Goal: Task Accomplishment & Management: Manage account settings

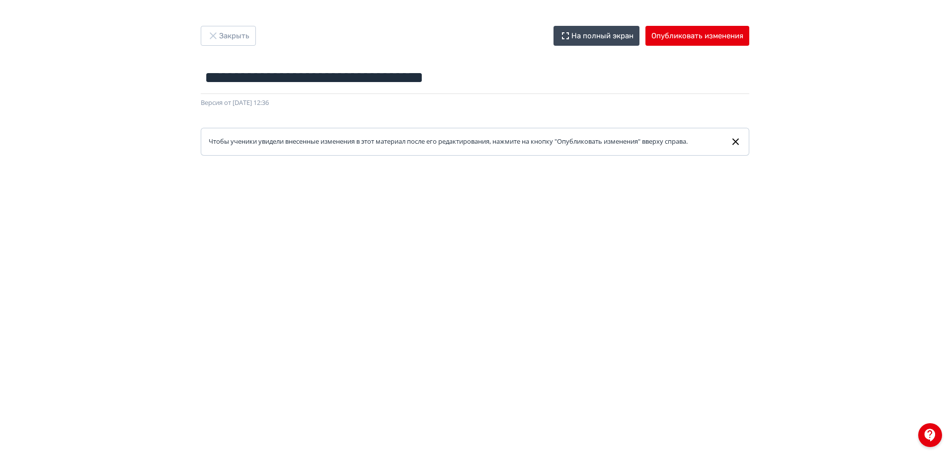
scroll to position [19, 0]
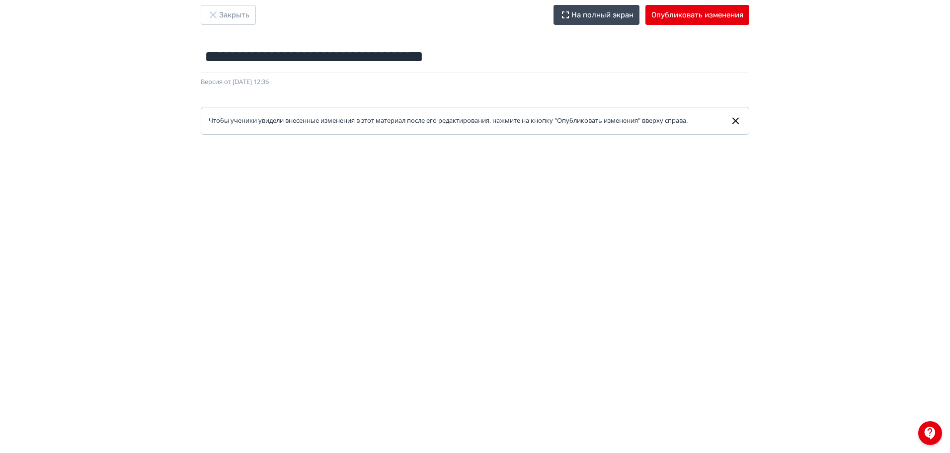
click at [224, 3] on div "**********" at bounding box center [475, 207] width 950 height 453
click at [237, 19] on button "Закрыть" at bounding box center [228, 15] width 55 height 20
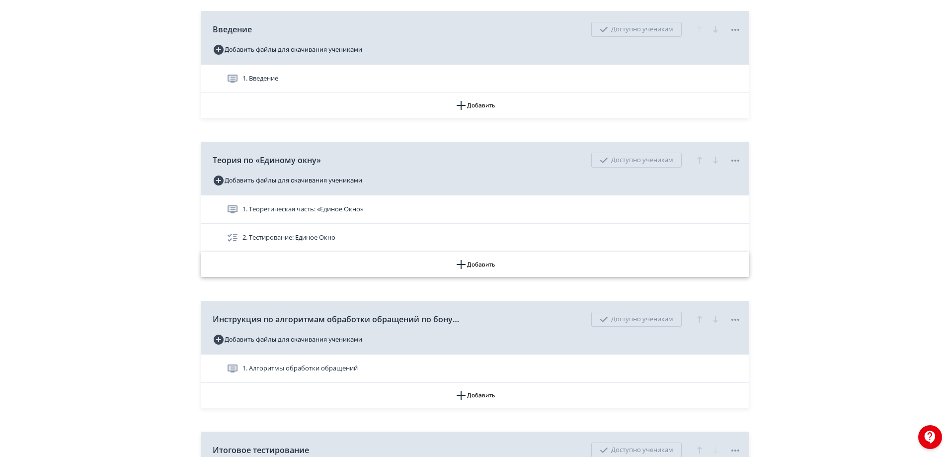
scroll to position [348, 0]
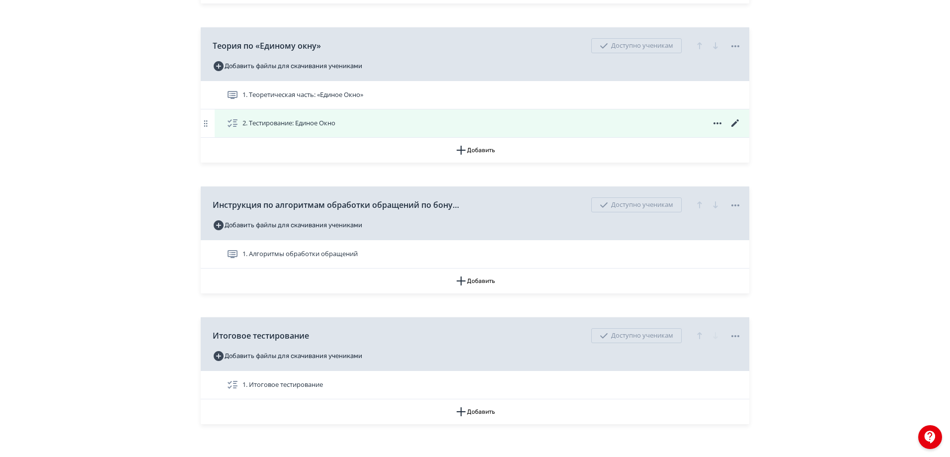
click at [738, 129] on icon at bounding box center [736, 123] width 12 height 12
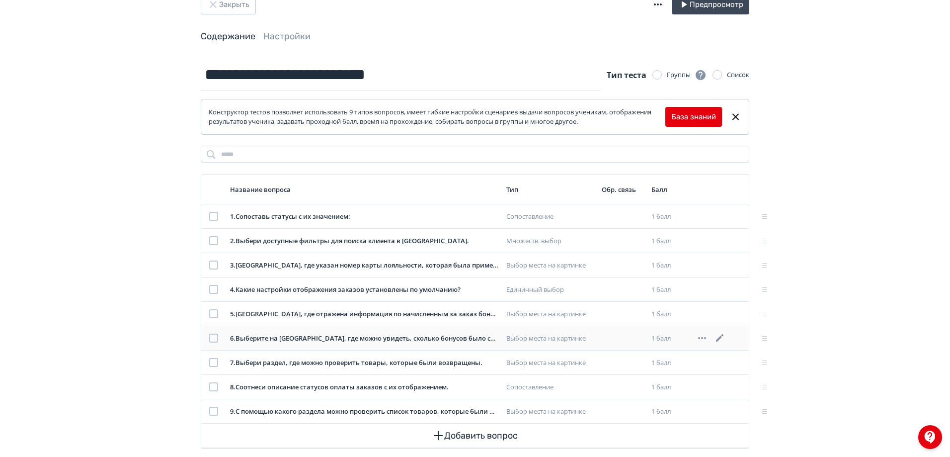
scroll to position [45, 0]
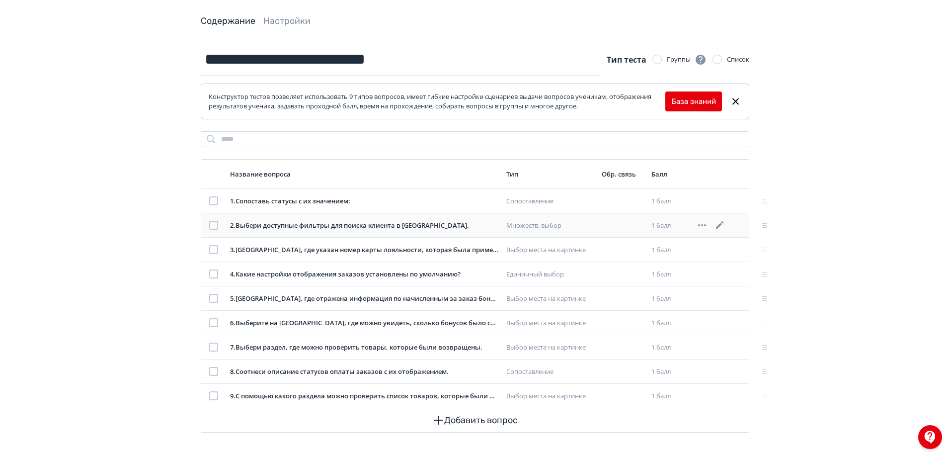
click at [719, 225] on icon at bounding box center [720, 225] width 12 height 12
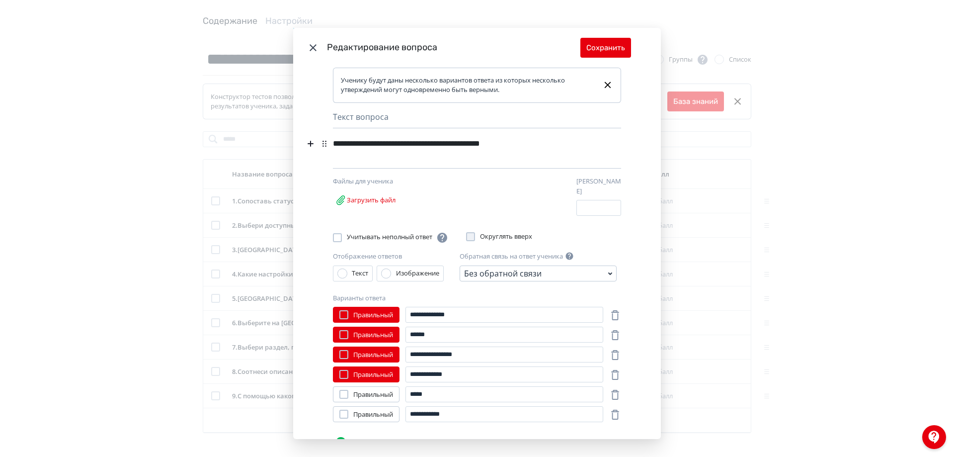
click at [329, 141] on div "Nothing found Text Heading List Code Image Quote iFrame Ctrl + ⇧ + I Math Ctrl …" at bounding box center [318, 143] width 29 height 13
click at [330, 144] on div "Nothing found Text Heading List Code Image Quote iFrame Ctrl + ⇧ + I Math Ctrl …" at bounding box center [318, 143] width 29 height 13
click at [334, 141] on div "**********" at bounding box center [460, 143] width 254 height 19
click at [334, 139] on div "**********" at bounding box center [460, 143] width 254 height 19
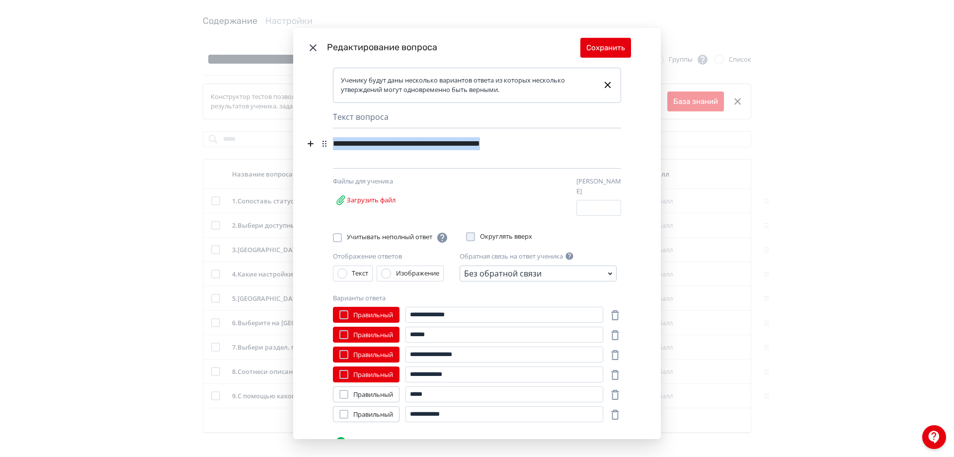
drag, startPoint x: 332, startPoint y: 140, endPoint x: 546, endPoint y: 145, distance: 213.8
click at [546, 145] on div "**********" at bounding box center [460, 143] width 254 height 19
copy div "**********"
drag, startPoint x: 473, startPoint y: 310, endPoint x: 398, endPoint y: 306, distance: 75.6
click at [398, 307] on div "**********" at bounding box center [468, 315] width 270 height 16
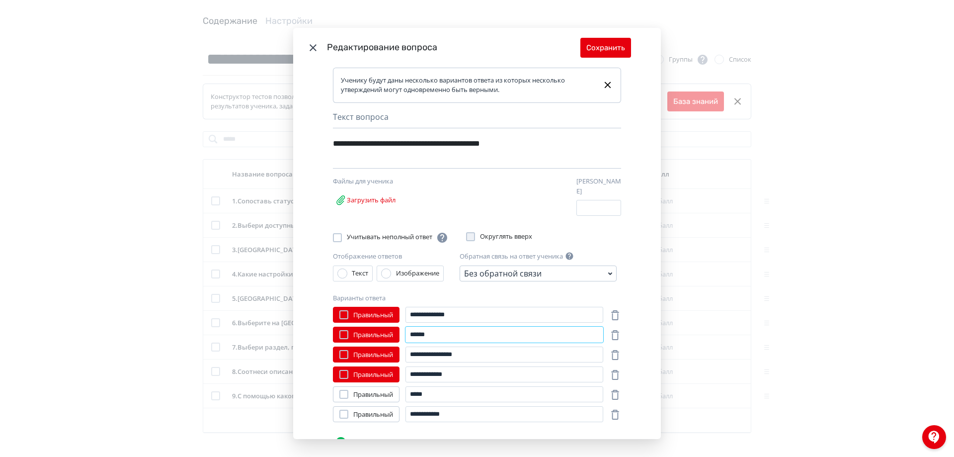
drag, startPoint x: 444, startPoint y: 324, endPoint x: 405, endPoint y: 325, distance: 39.3
click at [406, 327] on input "******" at bounding box center [505, 335] width 198 height 16
drag, startPoint x: 473, startPoint y: 349, endPoint x: 405, endPoint y: 336, distance: 69.4
click at [405, 336] on div "**********" at bounding box center [477, 379] width 288 height 145
drag, startPoint x: 466, startPoint y: 371, endPoint x: 407, endPoint y: 359, distance: 60.4
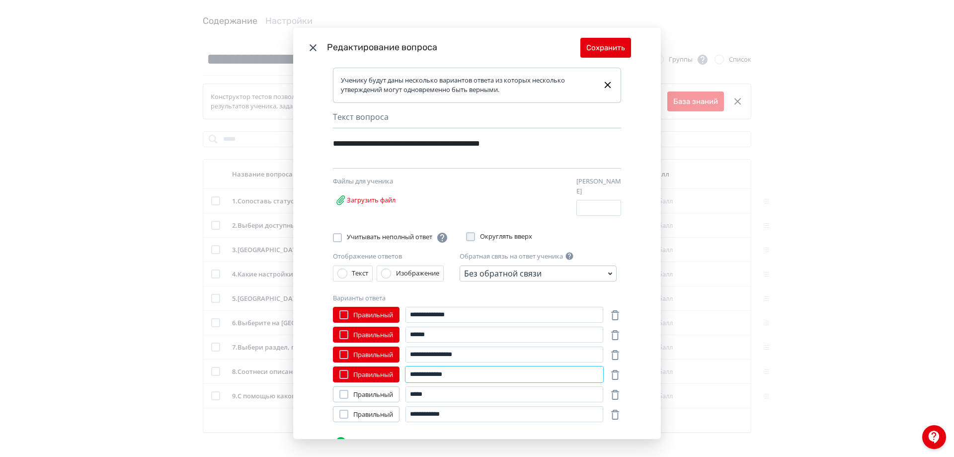
click at [407, 359] on div "**********" at bounding box center [477, 379] width 288 height 145
click at [615, 40] on button "Сохранить" at bounding box center [605, 48] width 51 height 20
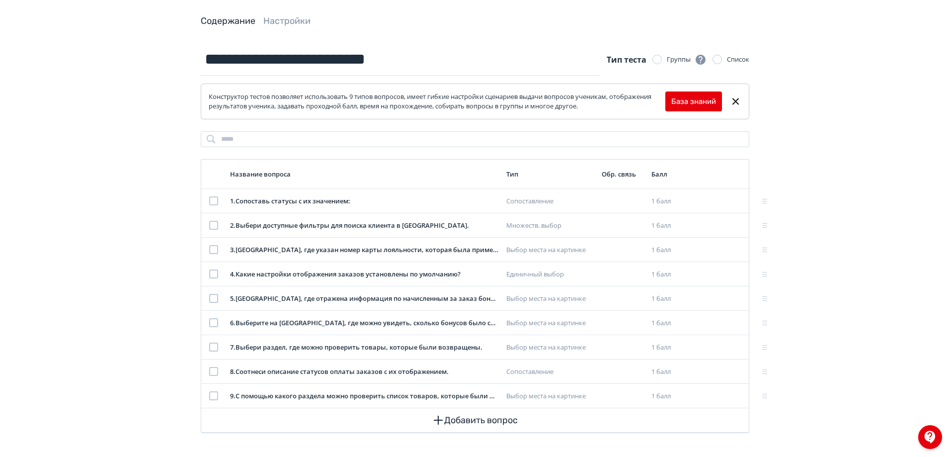
click at [216, 16] on link "Содержание" at bounding box center [228, 20] width 55 height 11
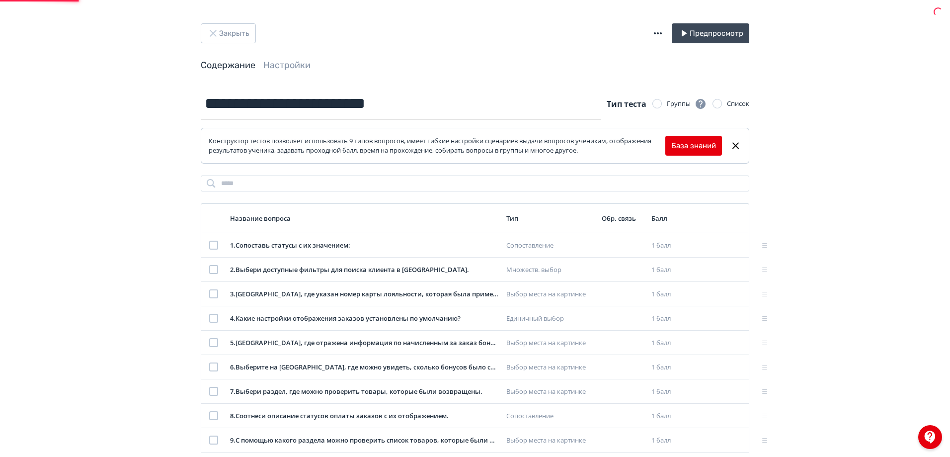
scroll to position [0, 0]
click at [233, 37] on button "Закрыть" at bounding box center [228, 34] width 55 height 20
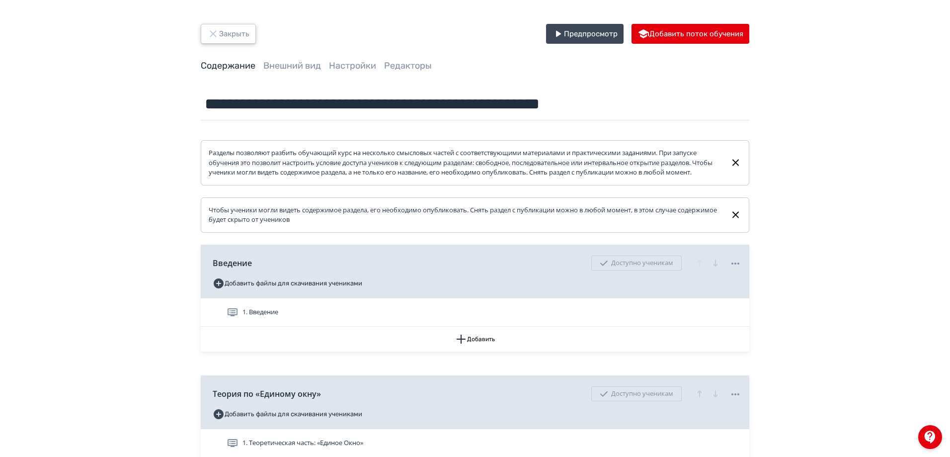
click at [241, 30] on button "Закрыть" at bounding box center [228, 34] width 55 height 20
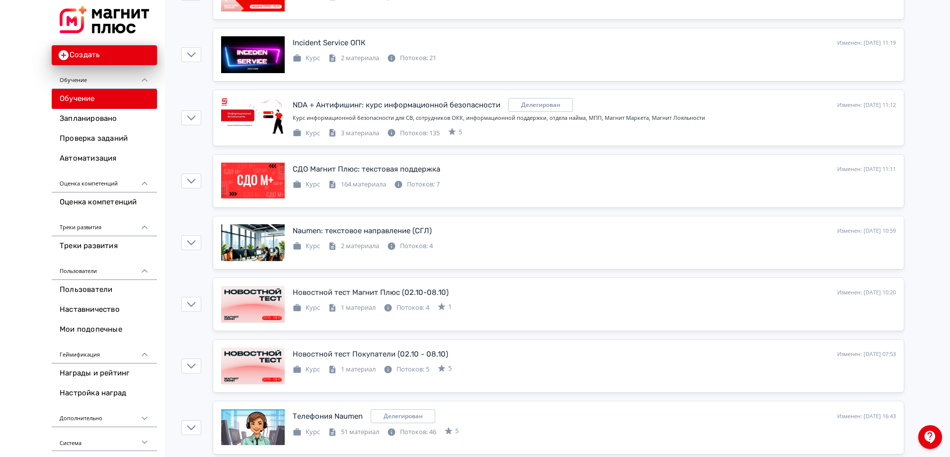
scroll to position [646, 0]
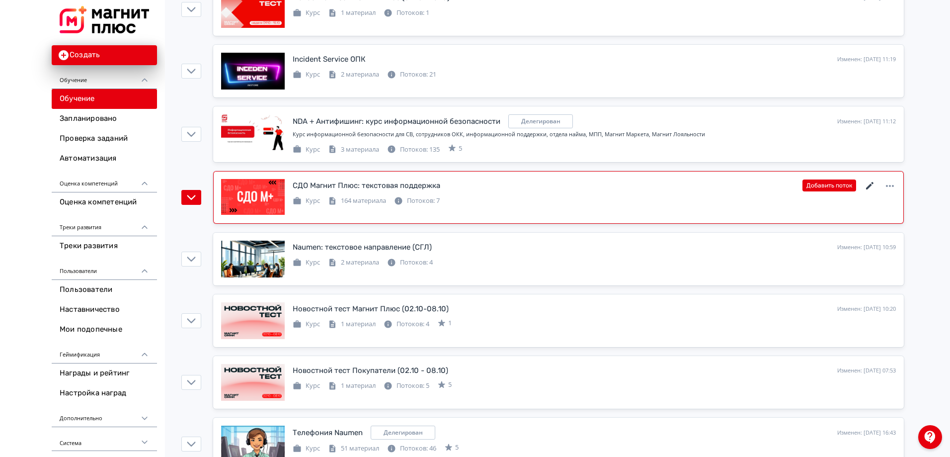
click at [871, 186] on icon at bounding box center [869, 185] width 7 height 7
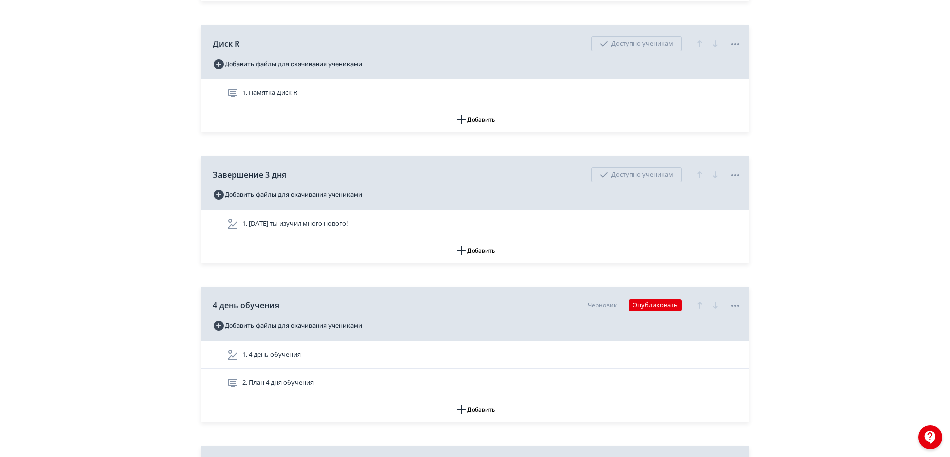
scroll to position [5765, 0]
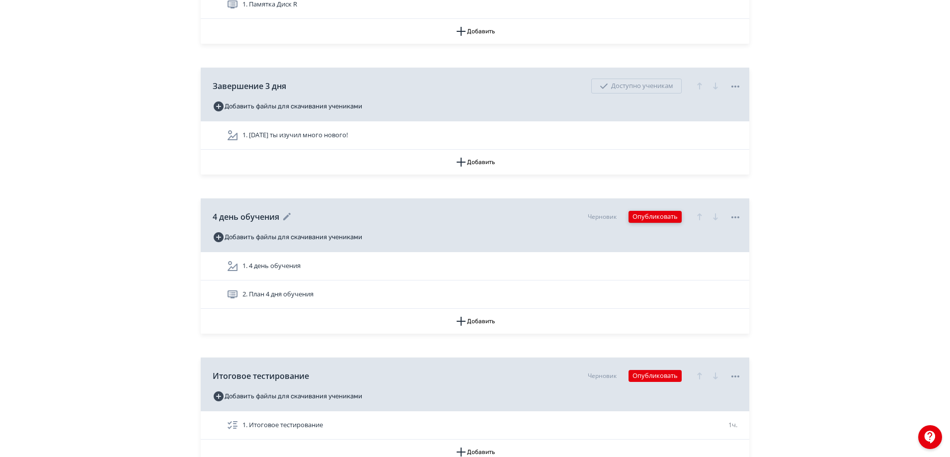
click at [651, 223] on button "Опубликовать" at bounding box center [655, 217] width 53 height 12
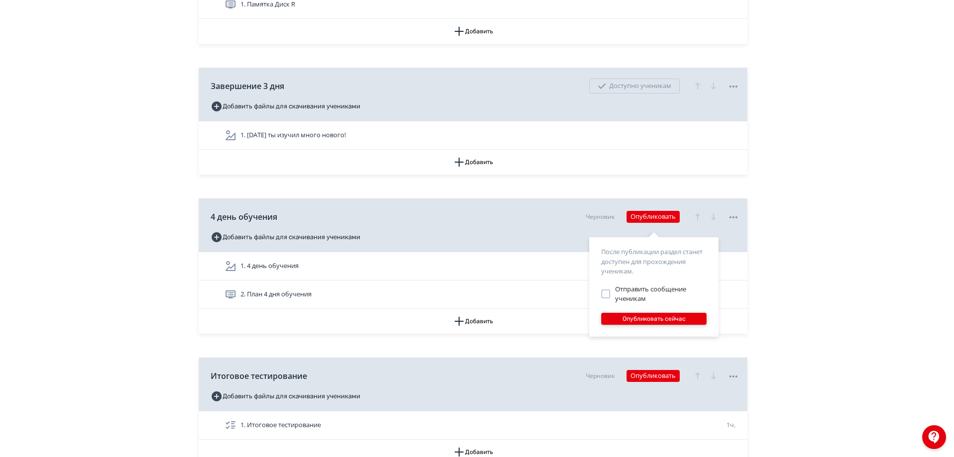
click at [642, 318] on button "Опубликовать сейчас" at bounding box center [653, 319] width 105 height 12
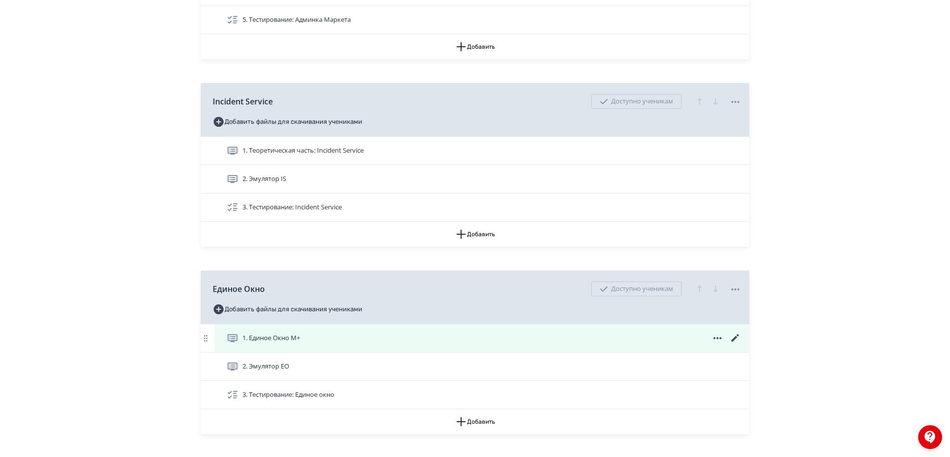
scroll to position [1789, 0]
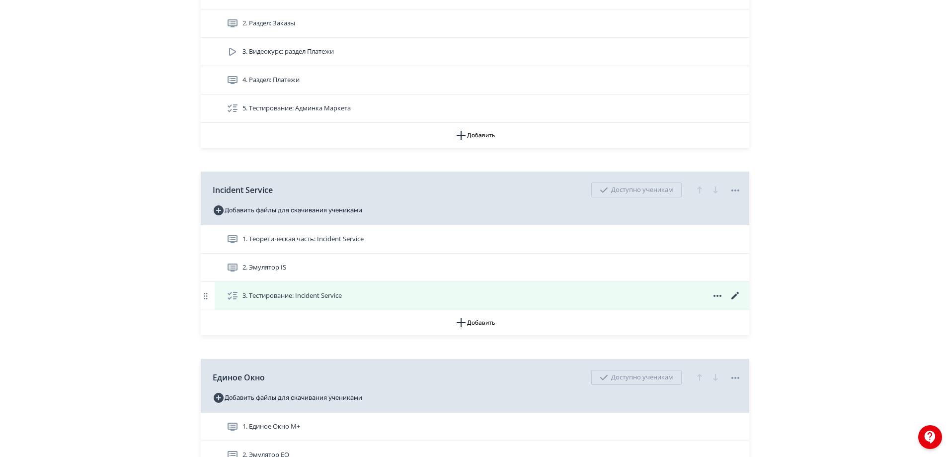
click at [738, 299] on icon at bounding box center [735, 295] width 7 height 7
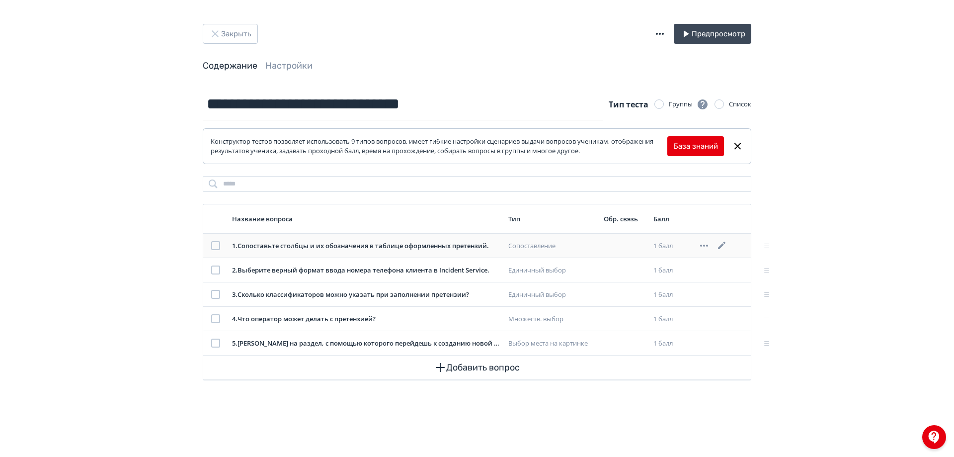
click at [727, 246] on icon at bounding box center [722, 246] width 12 height 12
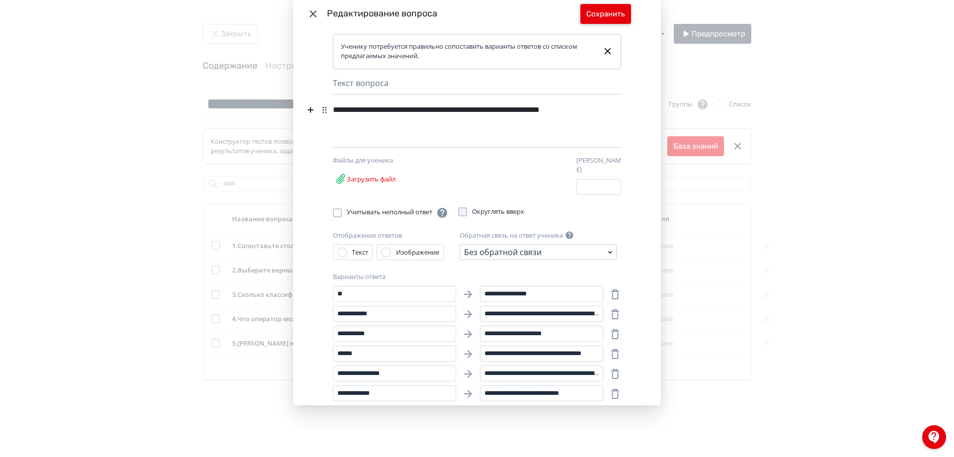
click at [610, 9] on button "Сохранить" at bounding box center [605, 14] width 51 height 20
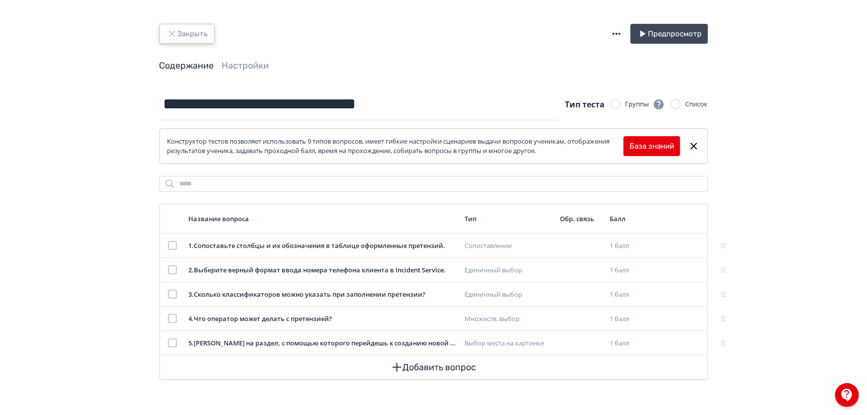
click at [186, 40] on button "Закрыть" at bounding box center [187, 34] width 55 height 20
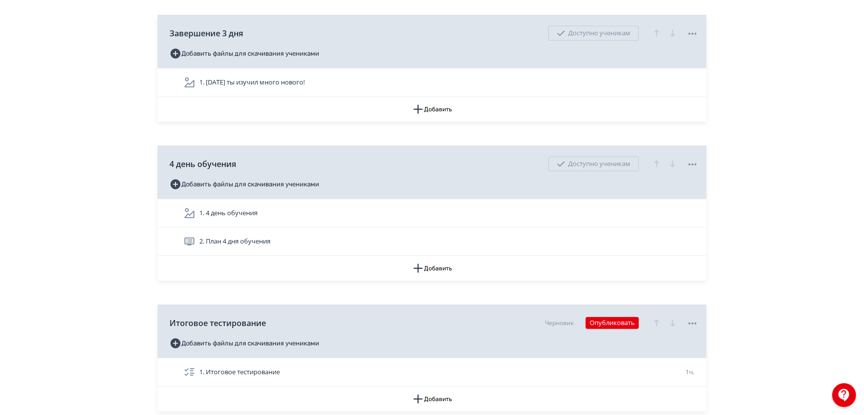
scroll to position [5919, 0]
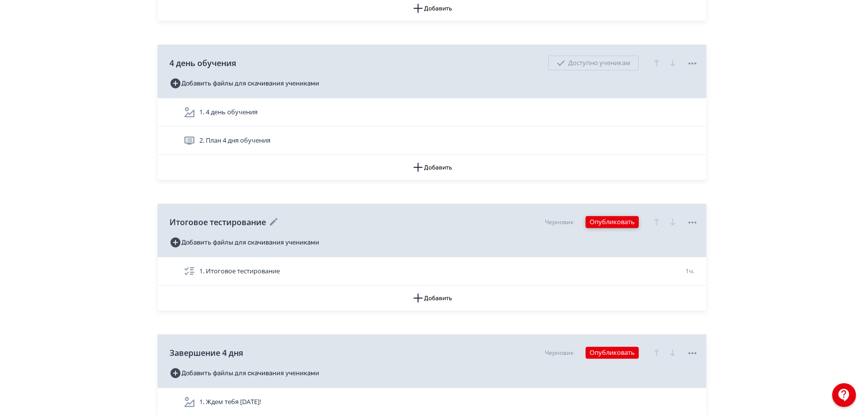
click at [605, 222] on button "Опубликовать" at bounding box center [611, 222] width 53 height 12
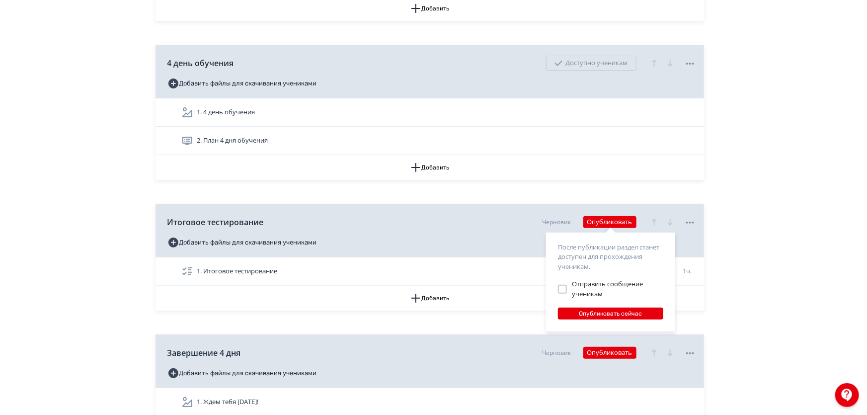
drag, startPoint x: 749, startPoint y: 315, endPoint x: 725, endPoint y: 317, distance: 24.9
click at [749, 315] on div "После публикации раздел станет доступен для прохождения ученикам. Отправить соо…" at bounding box center [433, 207] width 867 height 415
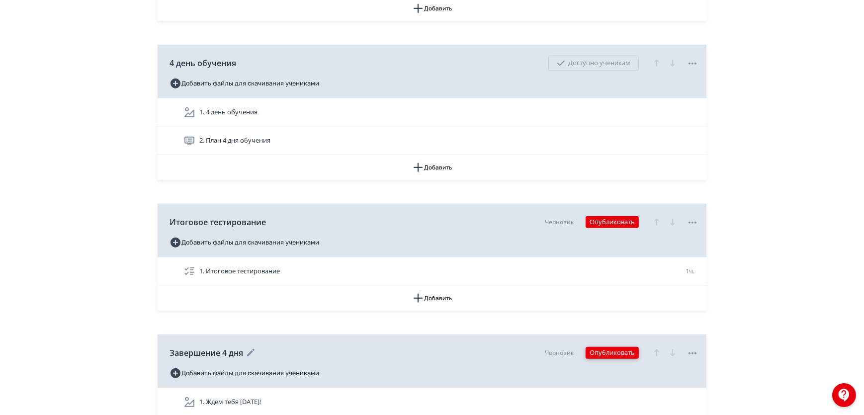
click at [613, 350] on button "Опубликовать" at bounding box center [611, 353] width 53 height 12
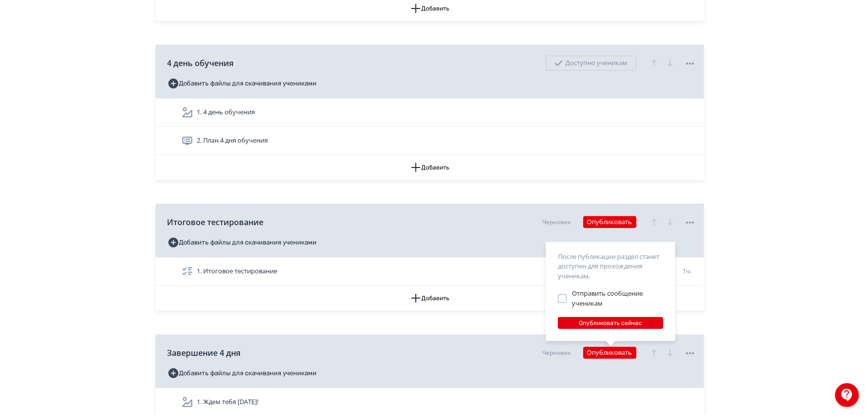
click at [782, 267] on div "После публикации раздел станет доступен для прохождения ученикам. Отправить соо…" at bounding box center [433, 207] width 867 height 415
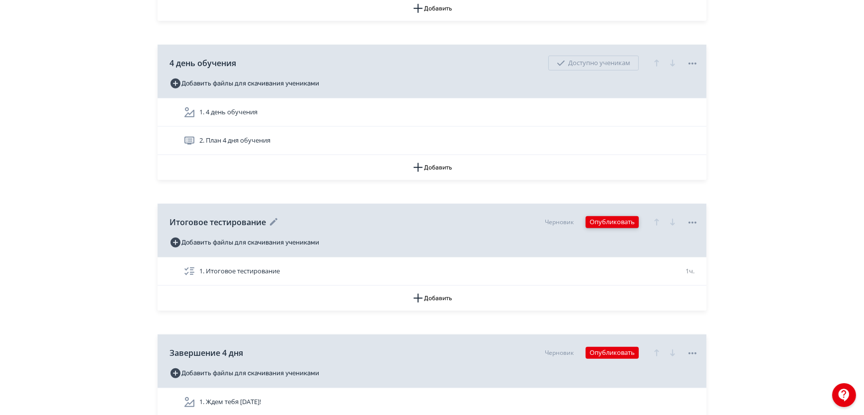
click at [606, 220] on button "Опубликовать" at bounding box center [611, 222] width 53 height 12
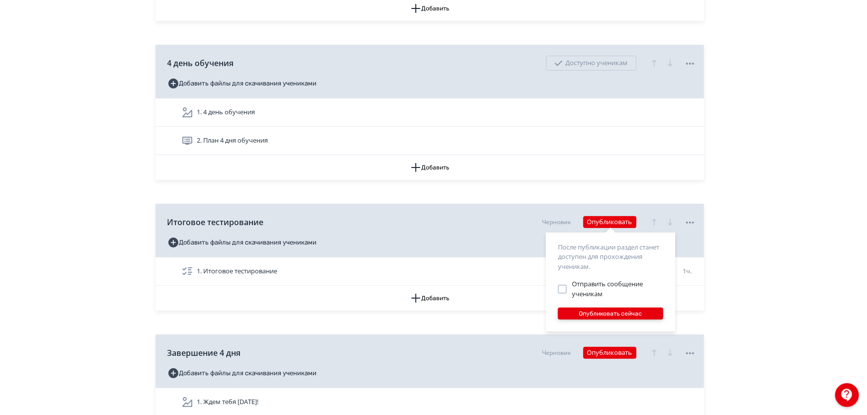
click at [598, 312] on button "Опубликовать сейчас" at bounding box center [610, 314] width 105 height 12
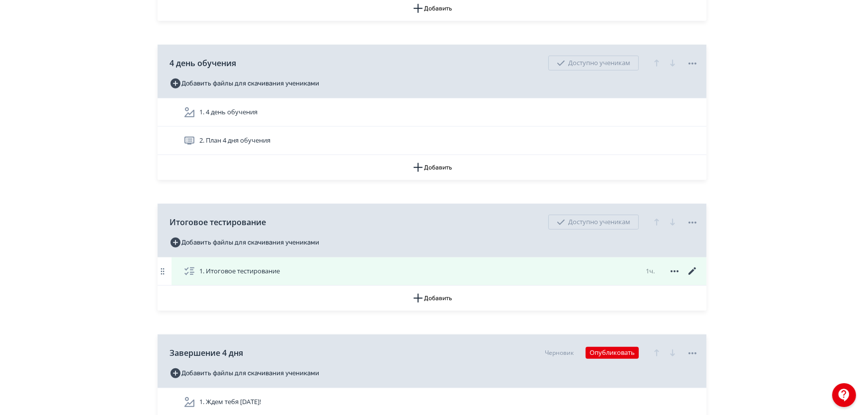
click at [694, 269] on icon at bounding box center [692, 271] width 12 height 12
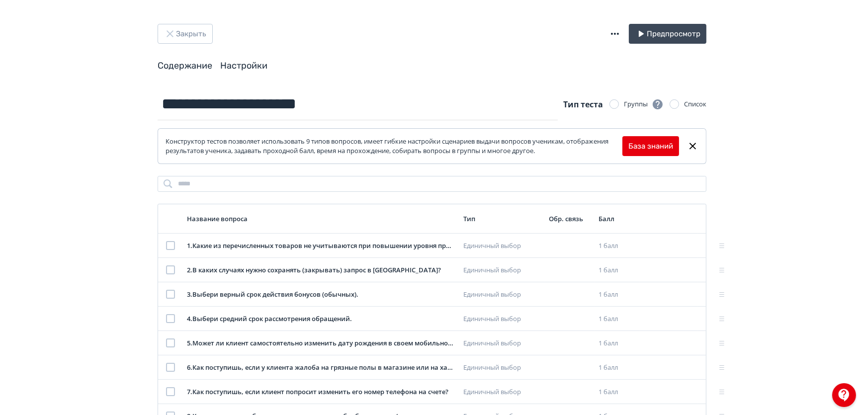
click at [243, 66] on link "Настройки" at bounding box center [243, 65] width 47 height 11
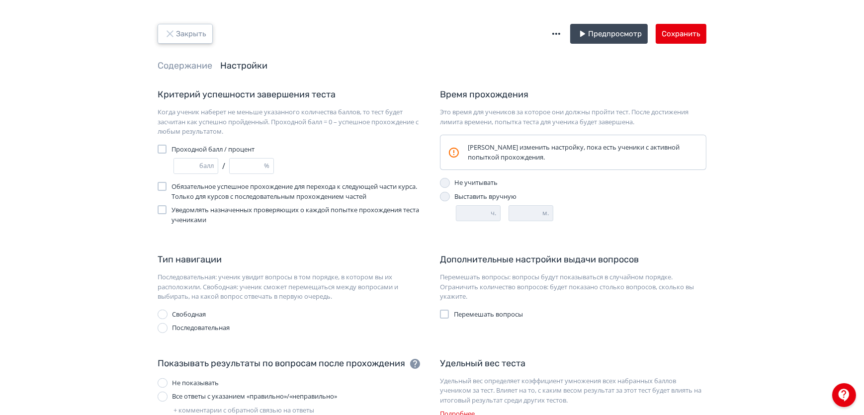
click at [184, 34] on button "Закрыть" at bounding box center [185, 34] width 55 height 20
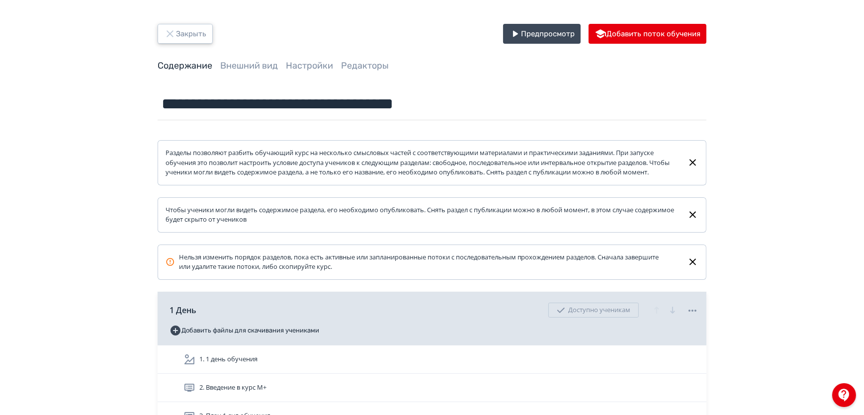
click at [176, 35] on button "Закрыть" at bounding box center [185, 34] width 55 height 20
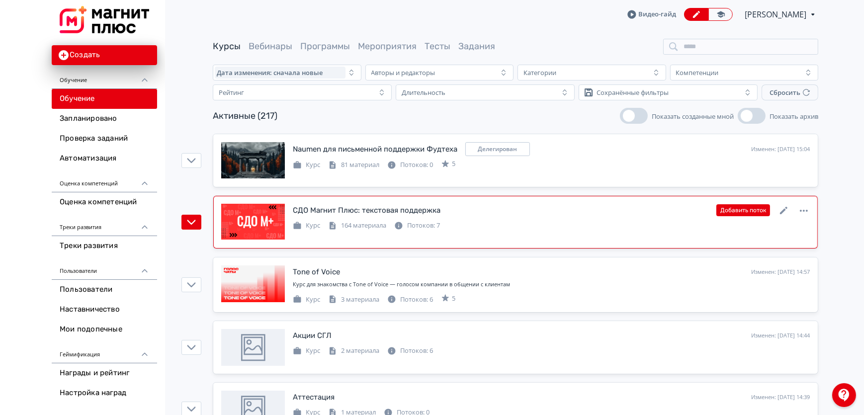
click at [419, 224] on div "Потоков: 7" at bounding box center [417, 226] width 46 height 10
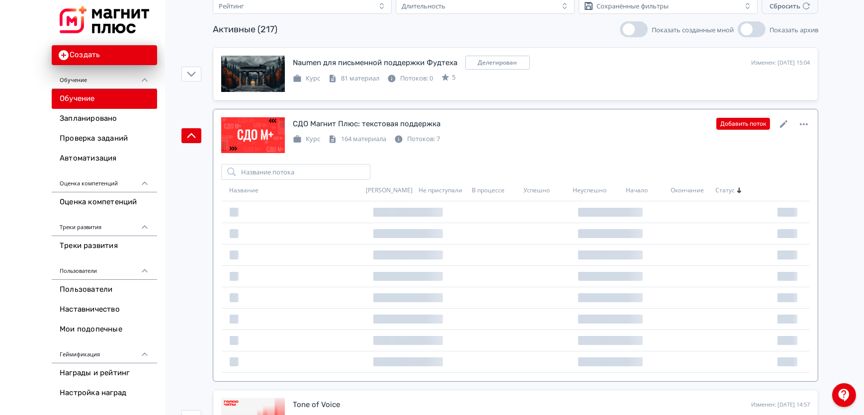
scroll to position [90, 0]
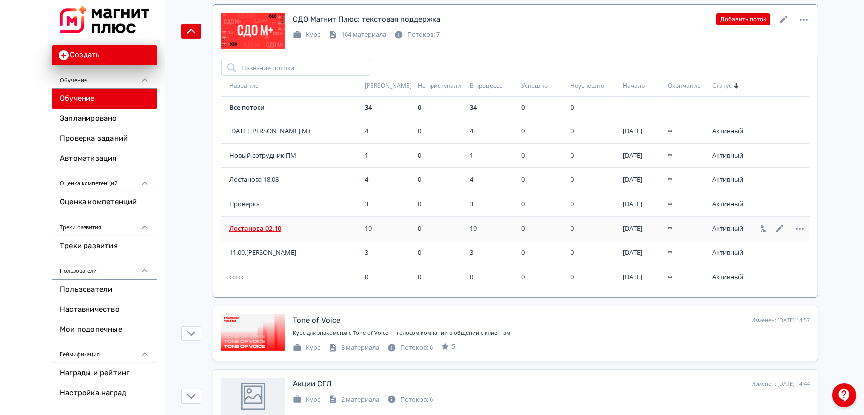
scroll to position [180, 0]
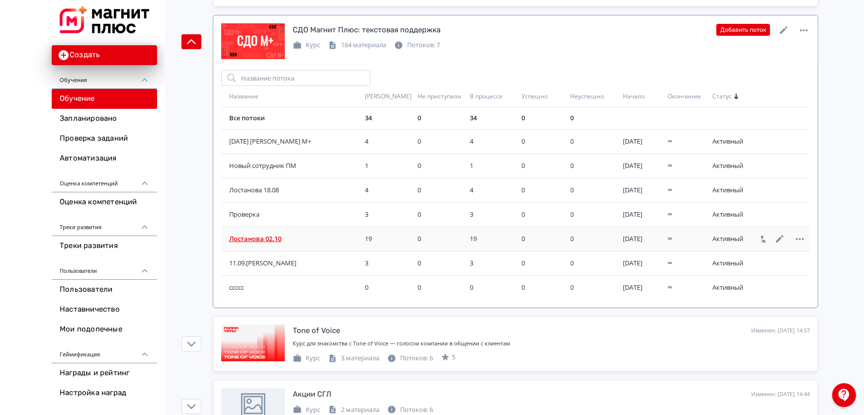
click at [257, 238] on span "Лостанова 02.10" at bounding box center [295, 239] width 132 height 10
